Goal: Task Accomplishment & Management: Manage account settings

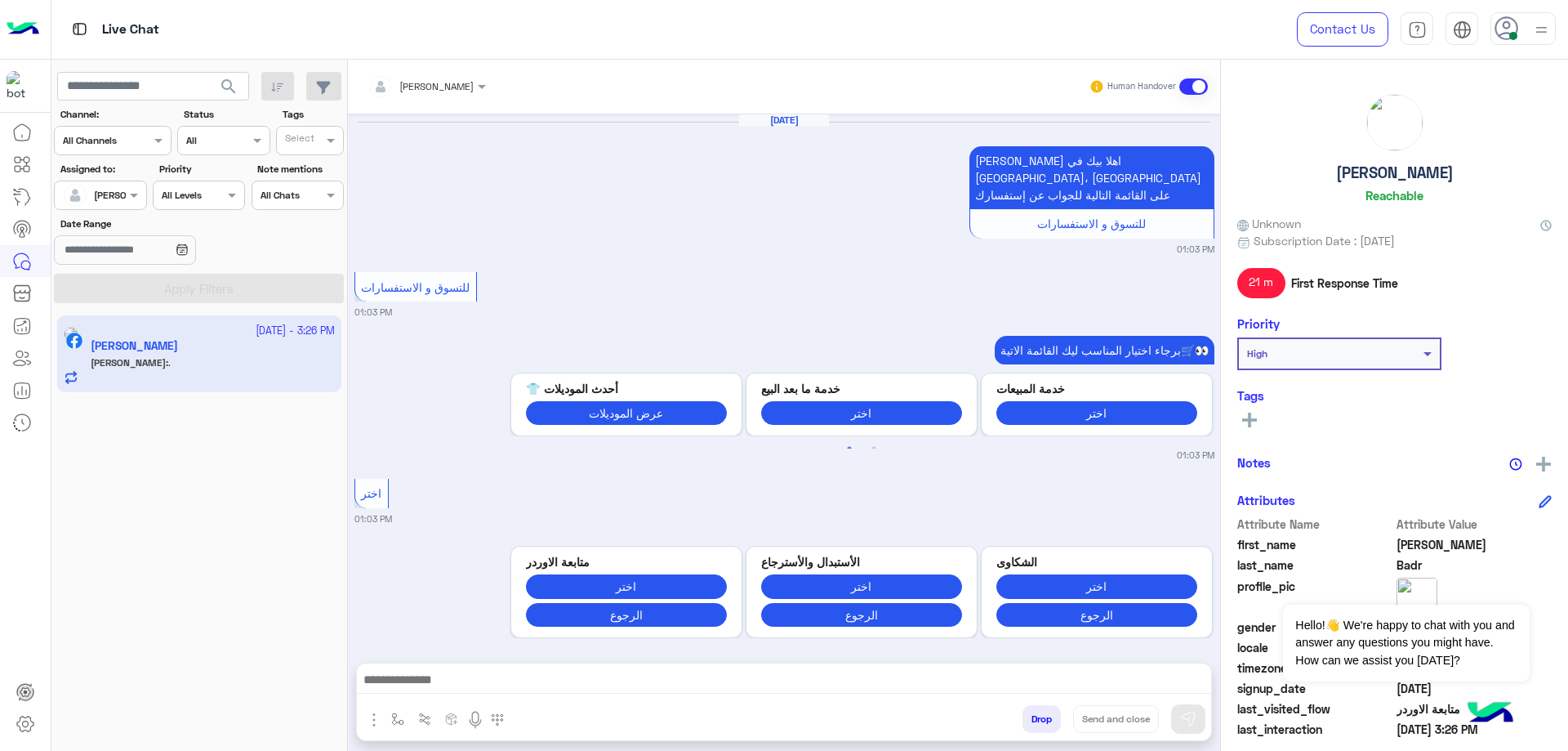
scroll to position [1246, 0]
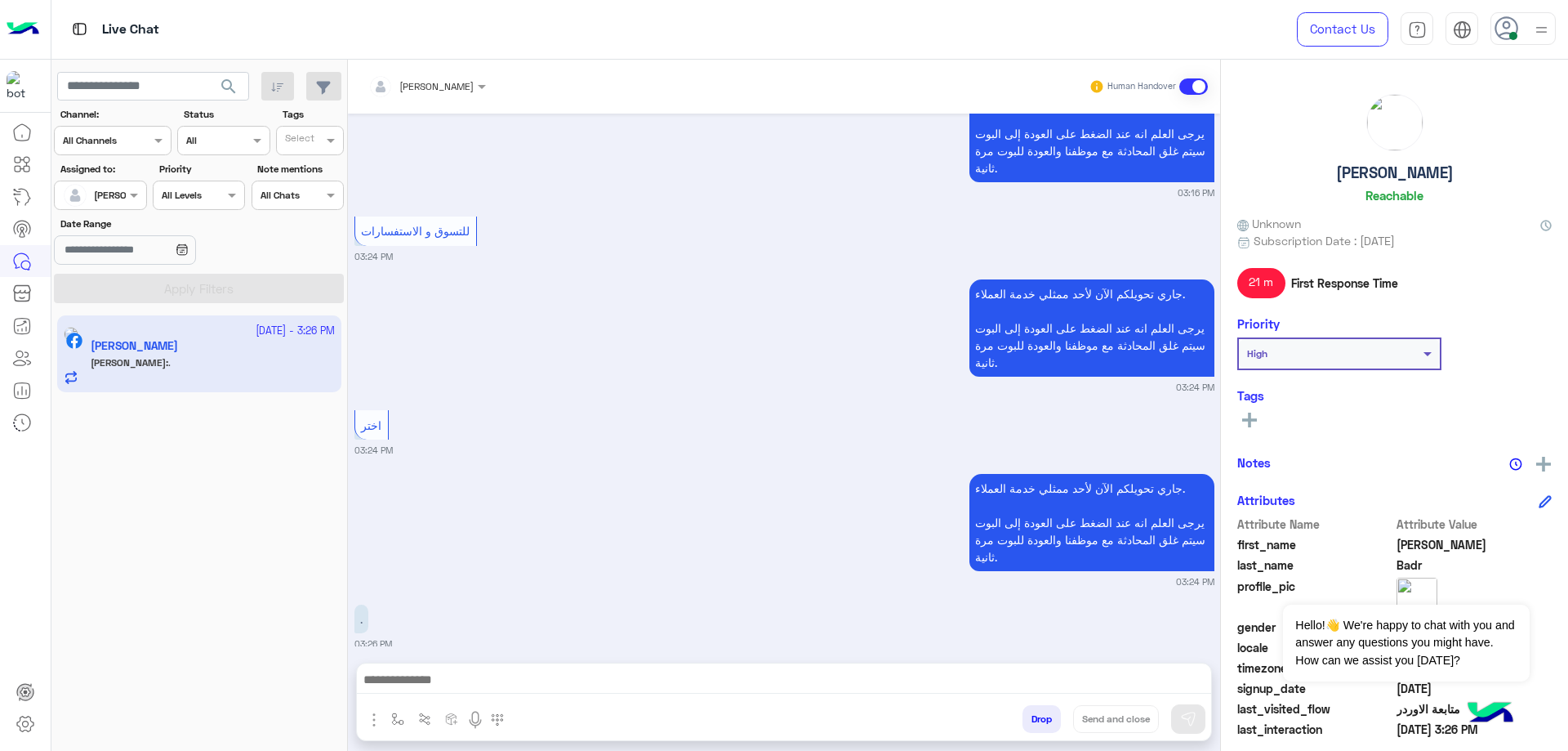
click at [1531, 40] on div at bounding box center [1541, 28] width 20 height 31
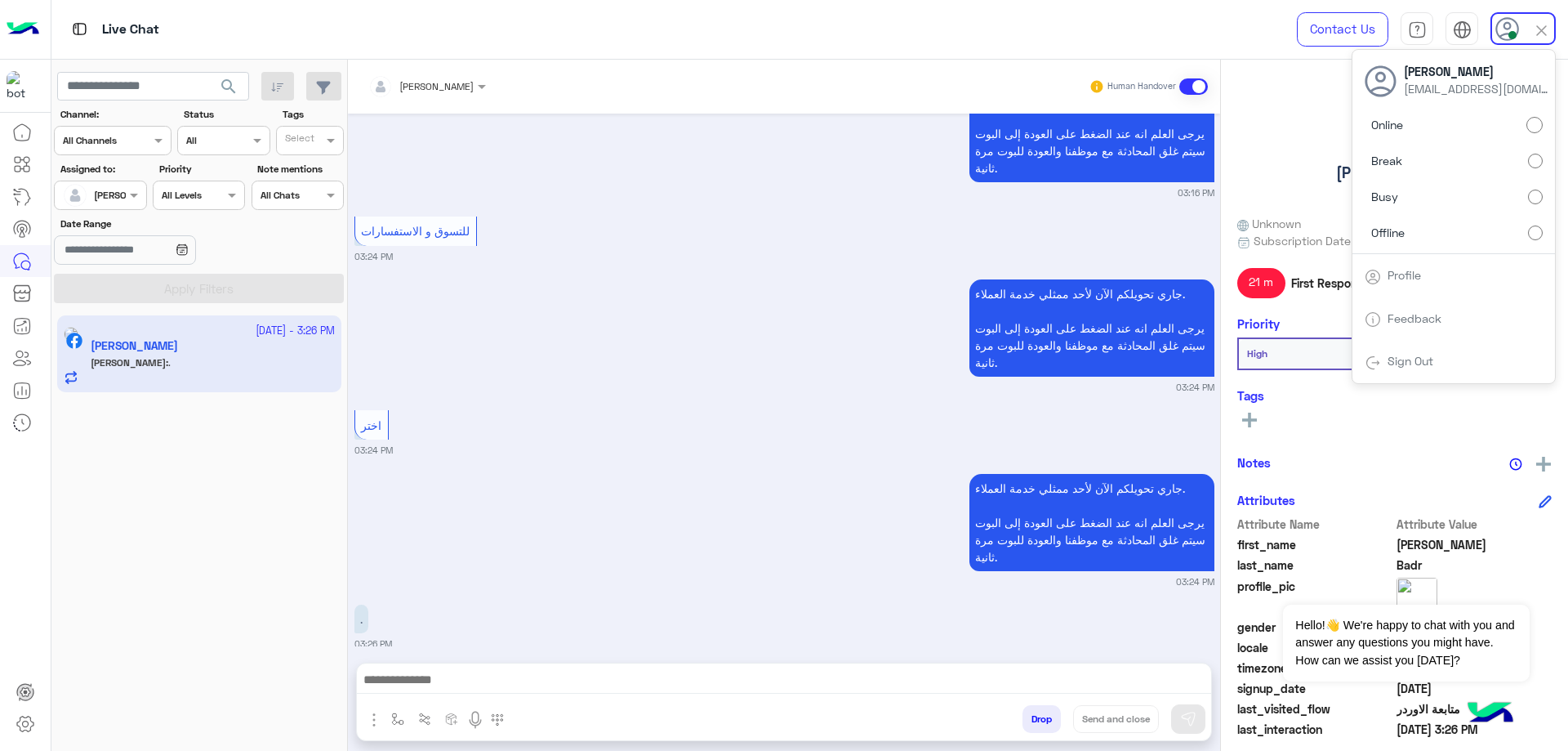
click at [1426, 228] on label "Offline" at bounding box center [1454, 232] width 178 height 29
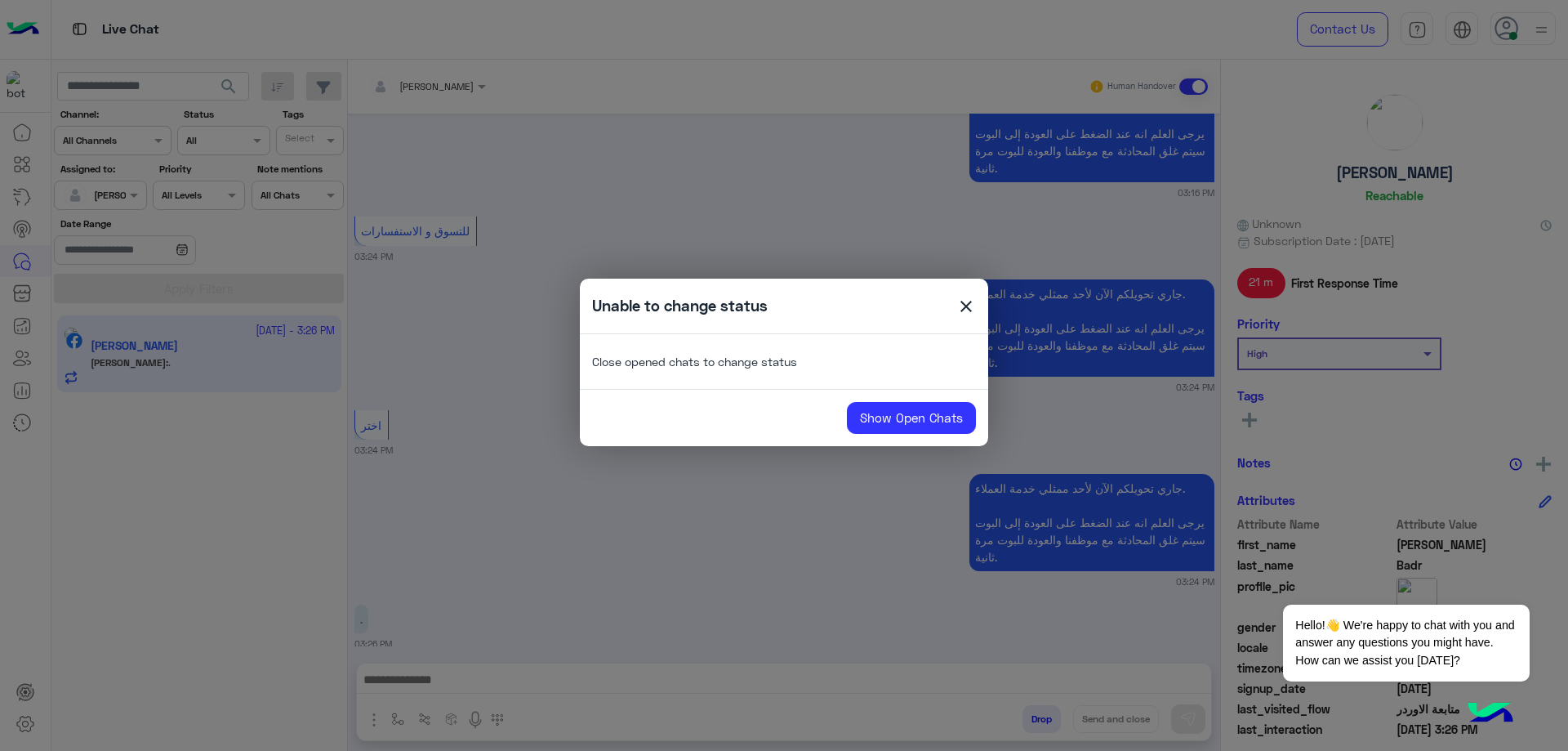
click at [973, 311] on span "close" at bounding box center [965, 309] width 19 height 25
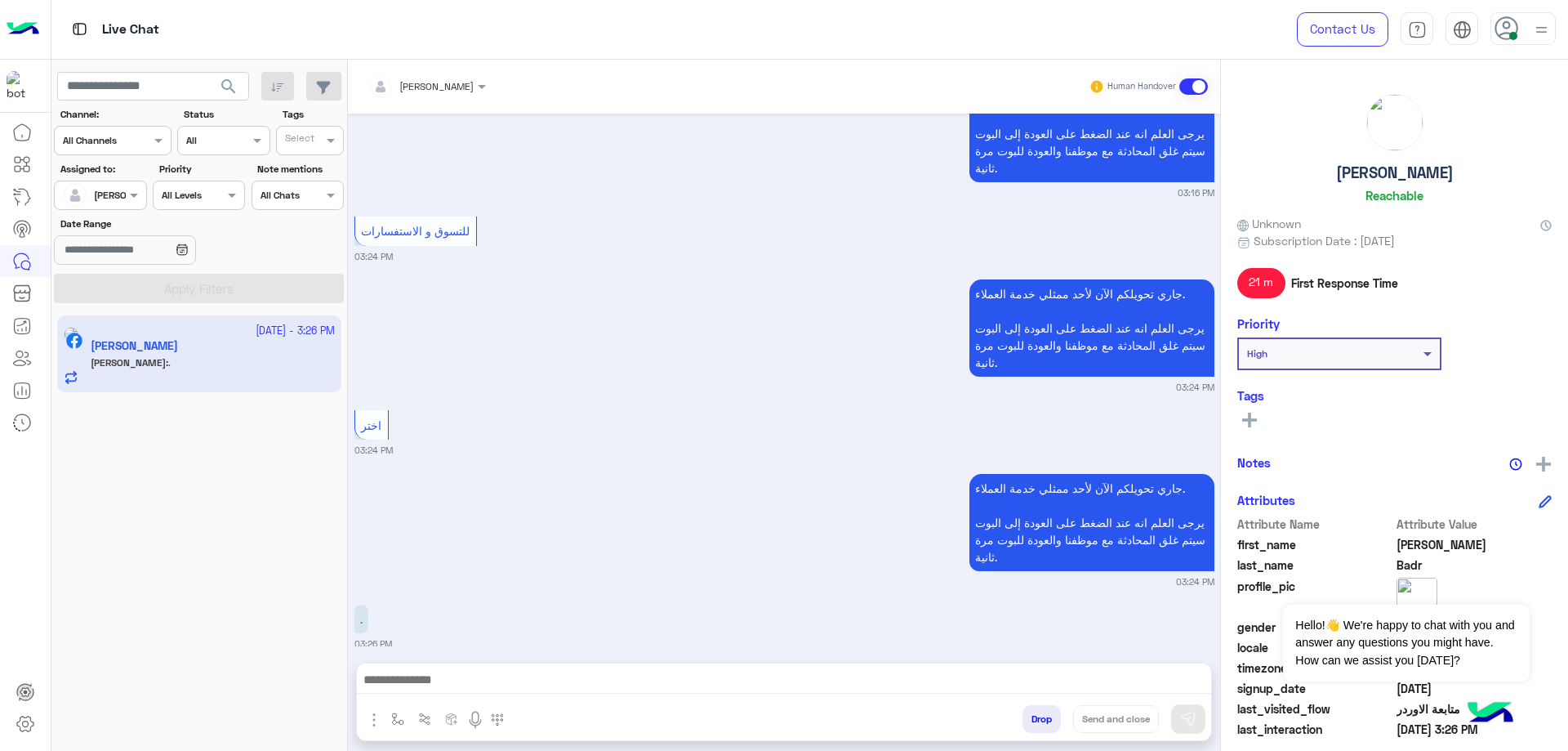
click at [1043, 718] on button "Drop" at bounding box center [1041, 719] width 39 height 28
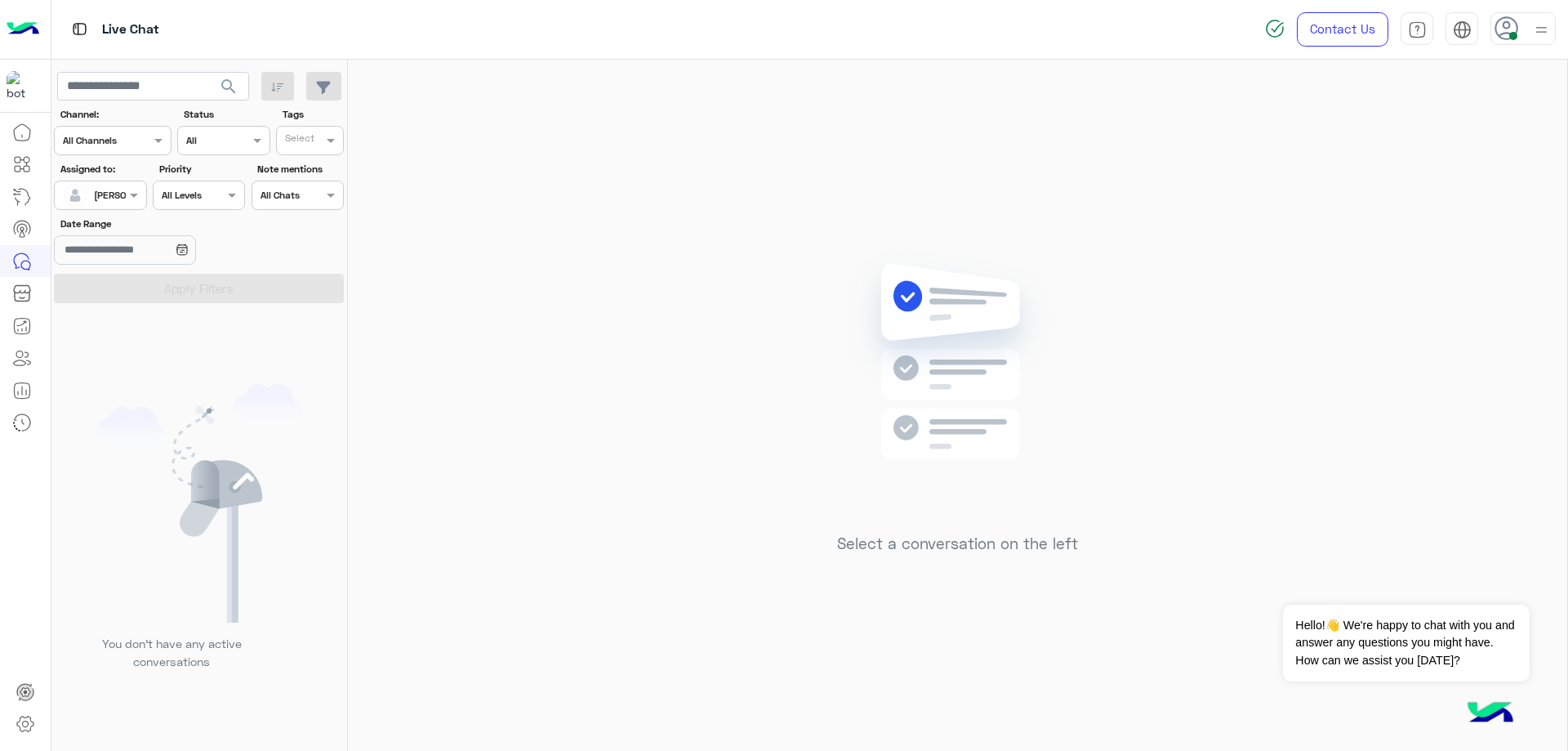
click at [1529, 18] on div at bounding box center [1523, 28] width 65 height 33
click at [1468, 238] on label "Offline" at bounding box center [1454, 232] width 178 height 29
click at [1400, 356] on link "Sign Out" at bounding box center [1411, 360] width 46 height 14
